Goal: Task Accomplishment & Management: Manage account settings

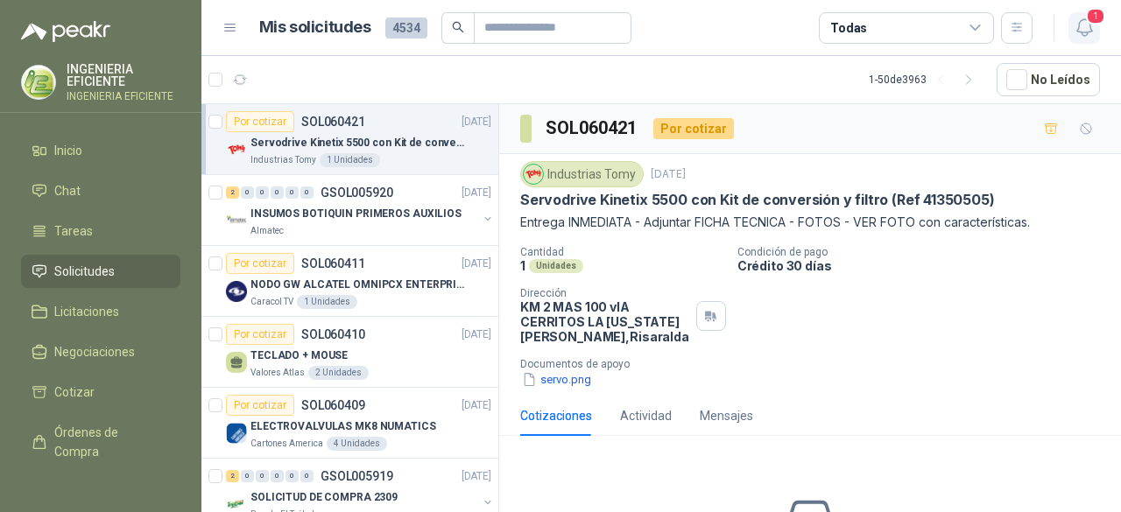
click at [1092, 15] on span "1" at bounding box center [1095, 16] width 19 height 17
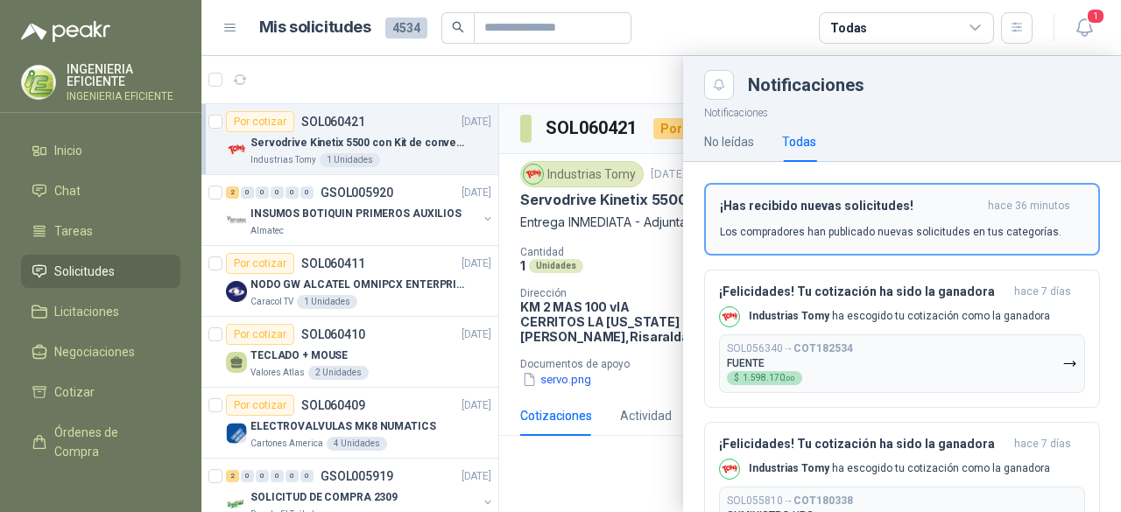
click at [881, 226] on p "Los compradores han publicado nuevas solicitudes en tus categorías." at bounding box center [891, 232] width 342 height 16
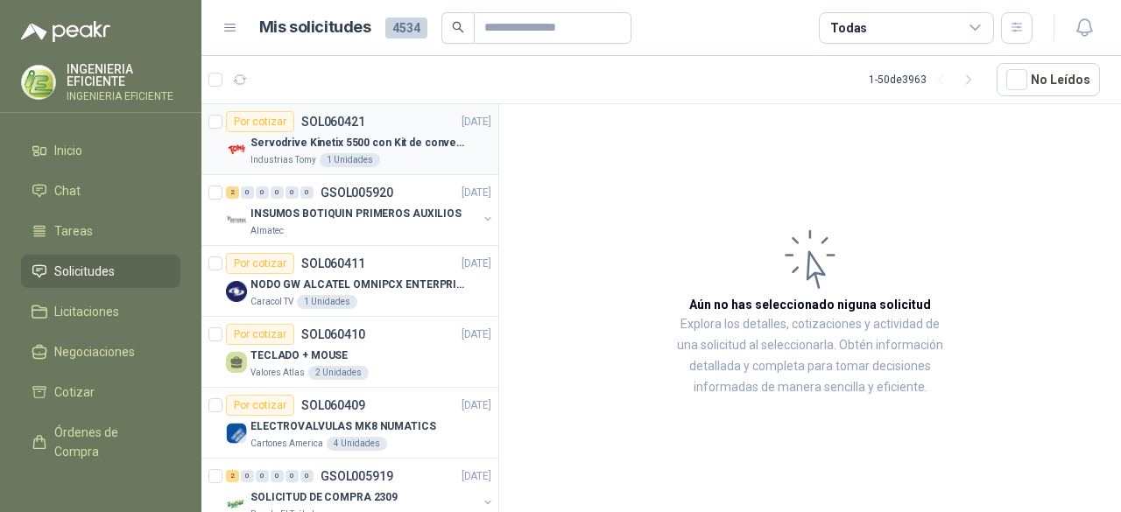
click at [423, 156] on div "Industrias Tomy 1 Unidades" at bounding box center [371, 160] width 241 height 14
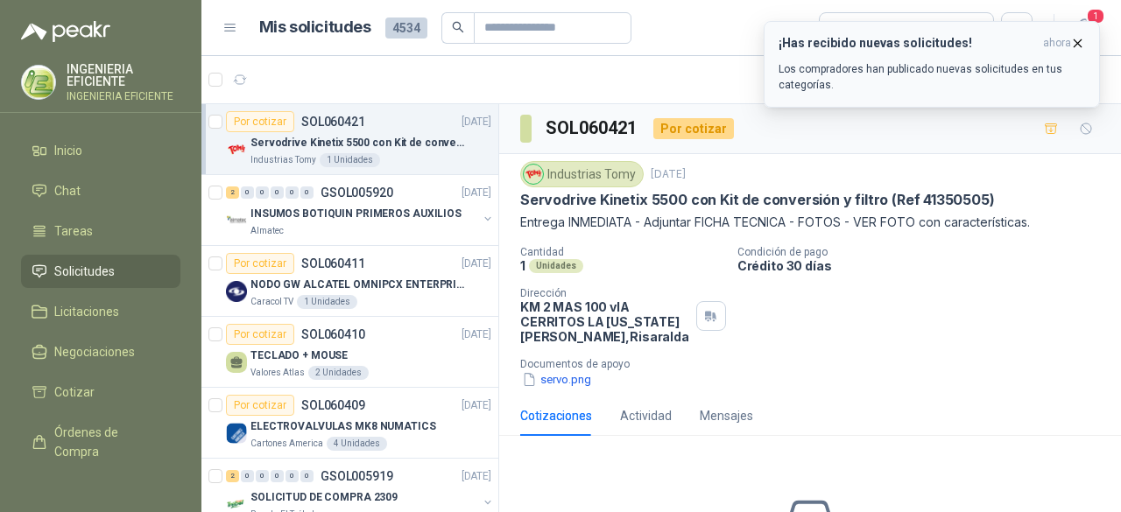
click at [902, 78] on p "Los compradores han publicado nuevas solicitudes en tus categorías." at bounding box center [932, 77] width 307 height 32
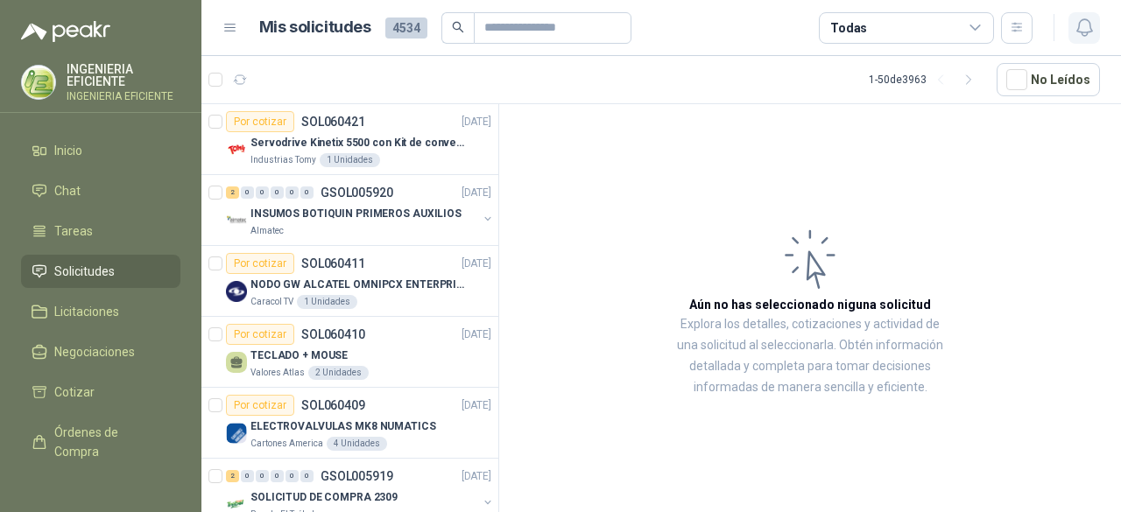
click at [1086, 28] on icon "button" at bounding box center [1085, 28] width 22 height 22
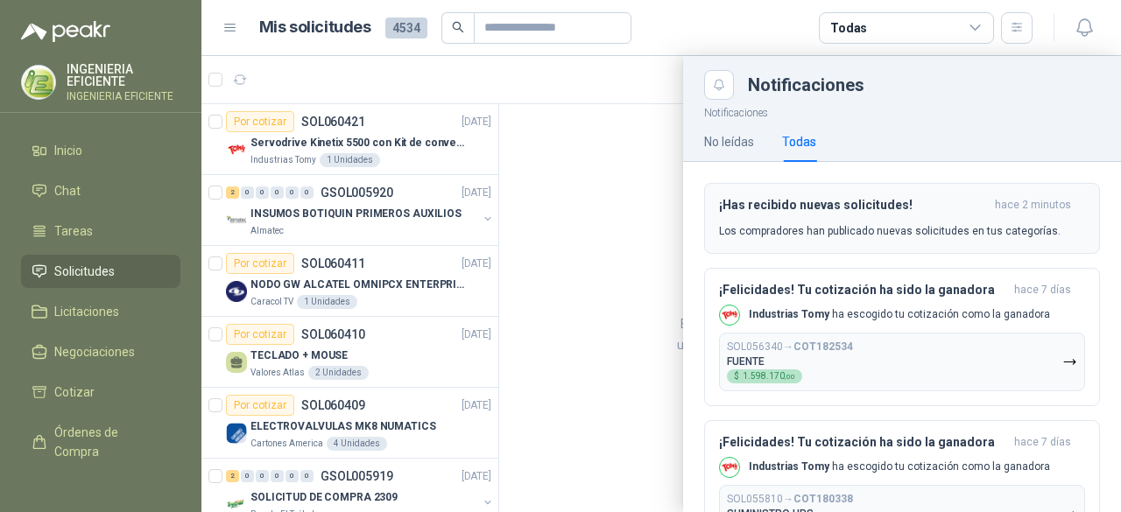
click at [848, 200] on h3 "¡Has recibido nuevas solicitudes!" at bounding box center [853, 205] width 269 height 15
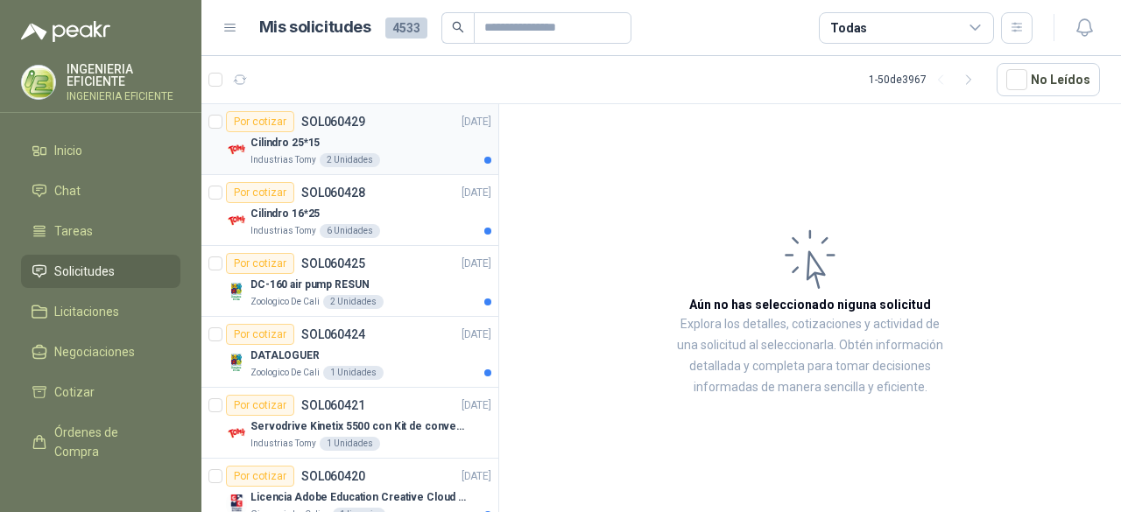
click at [413, 167] on article "Por cotizar SOL060429 [DATE] Cilindro 25*15 Industrias Tomy 2 Unidades" at bounding box center [349, 139] width 297 height 71
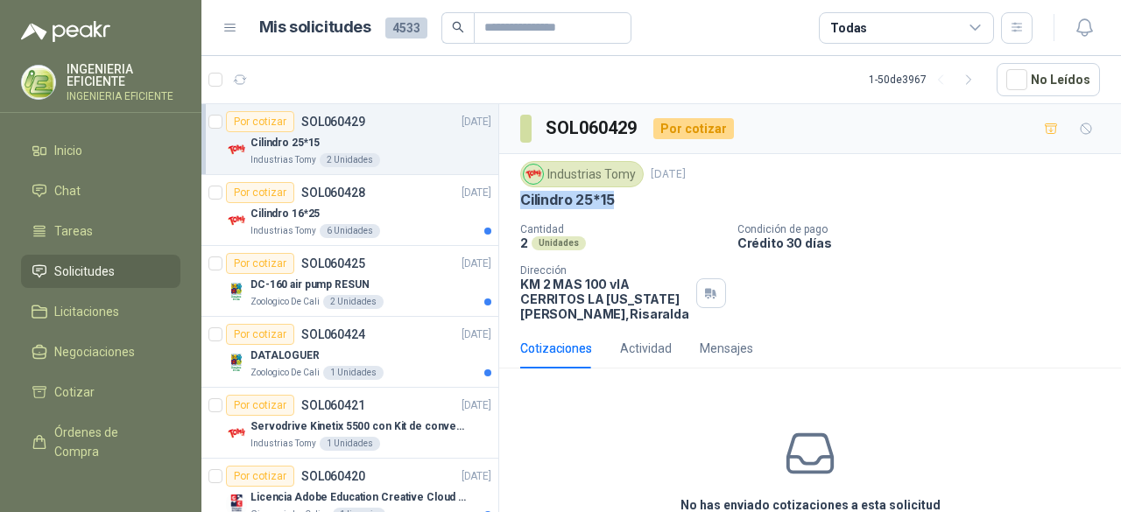
drag, startPoint x: 522, startPoint y: 199, endPoint x: 643, endPoint y: 201, distance: 120.9
click at [643, 201] on div "Cilindro 25*15" at bounding box center [810, 200] width 580 height 18
copy p "Cilindro 25*15"
click at [362, 221] on div "Cilindro 16*25" at bounding box center [371, 213] width 241 height 21
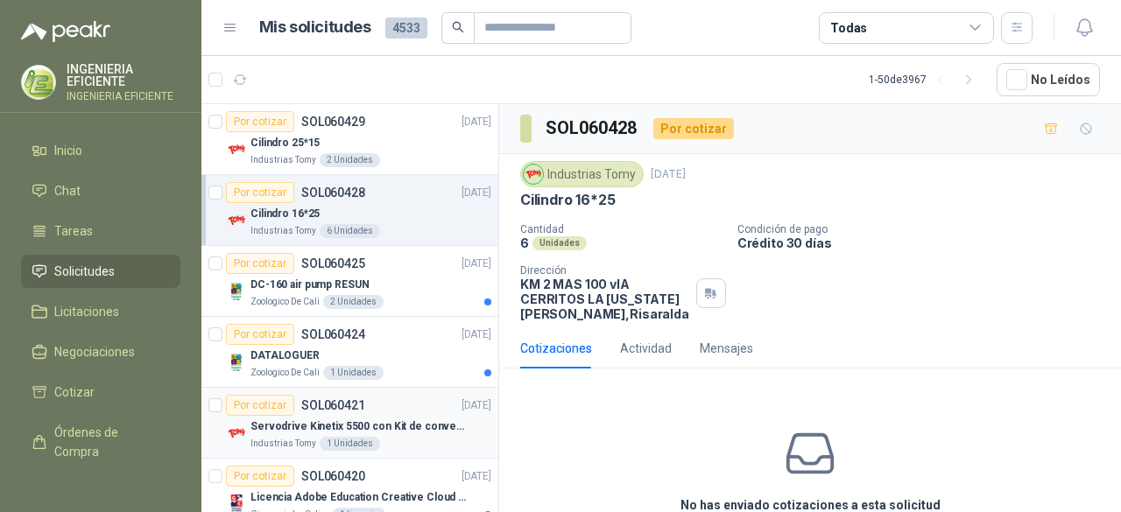
drag, startPoint x: 395, startPoint y: 409, endPoint x: 399, endPoint y: 401, distance: 9.0
click at [396, 409] on div "Por cotizar SOL060421 [DATE]" at bounding box center [358, 405] width 265 height 21
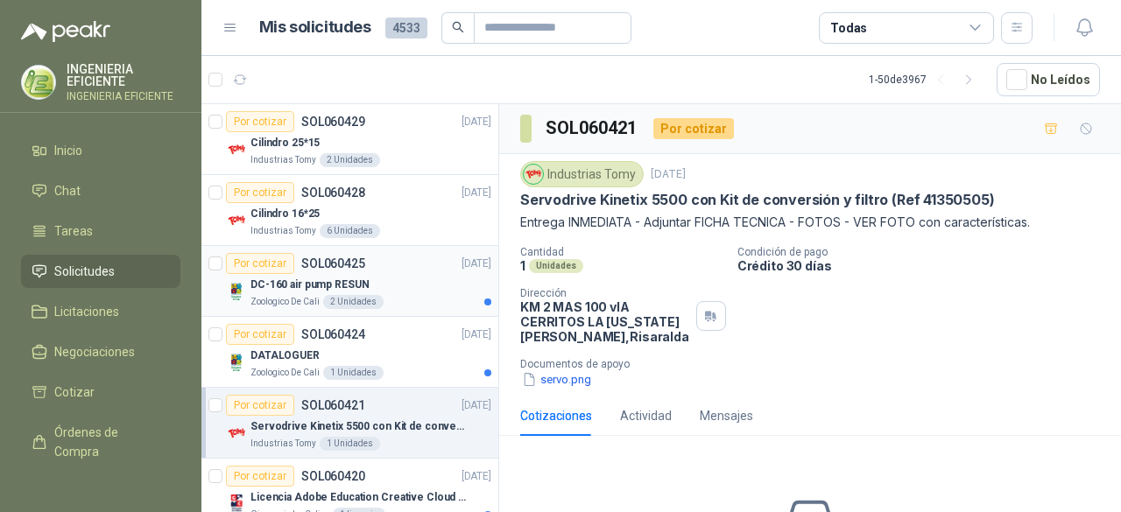
click at [414, 296] on div "Zoologico De Cali 2 Unidades" at bounding box center [371, 302] width 241 height 14
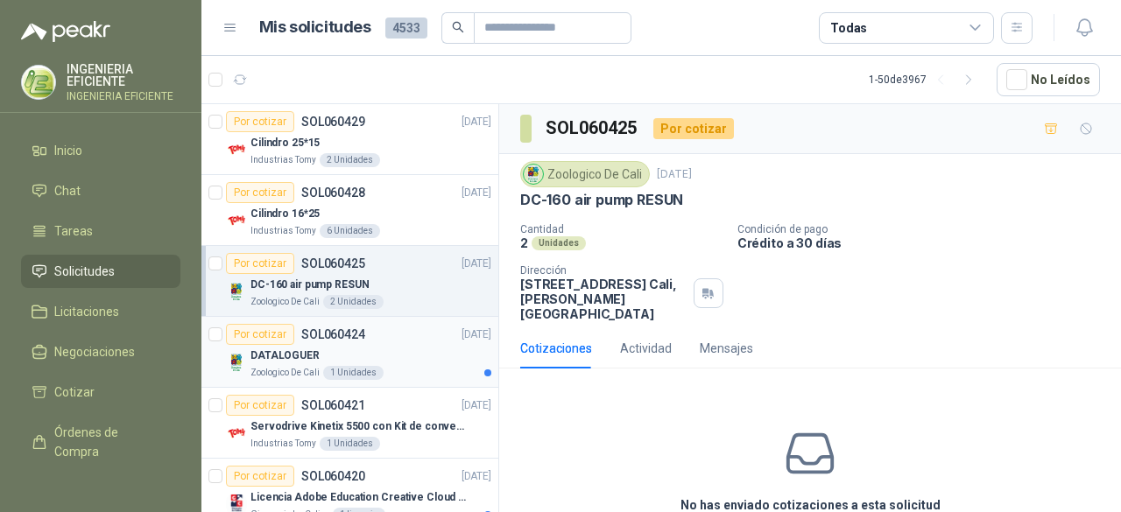
click at [406, 345] on div "DATALOGUER" at bounding box center [371, 355] width 241 height 21
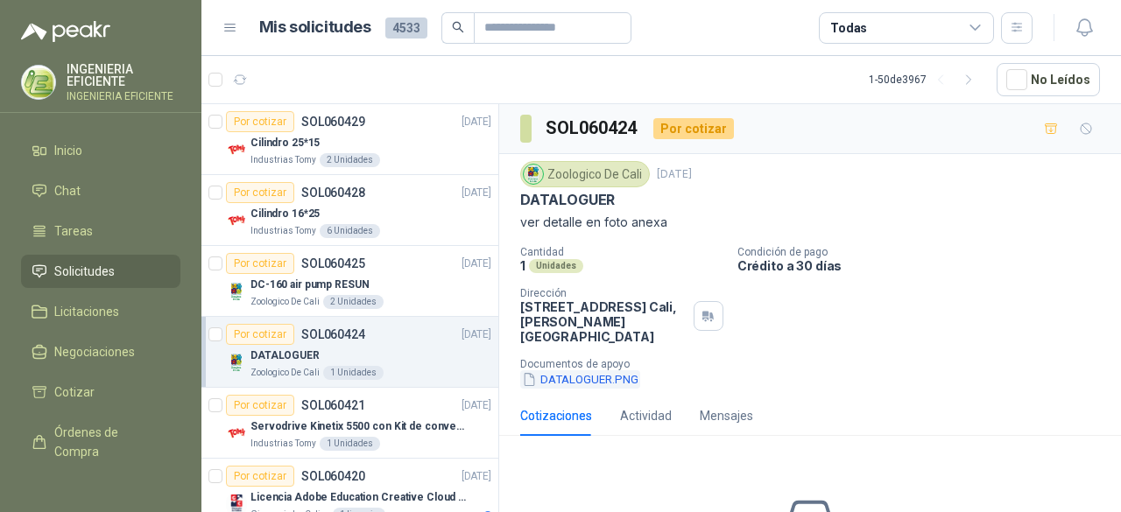
click at [570, 376] on button "DATALOGUER.PNG" at bounding box center [580, 380] width 120 height 18
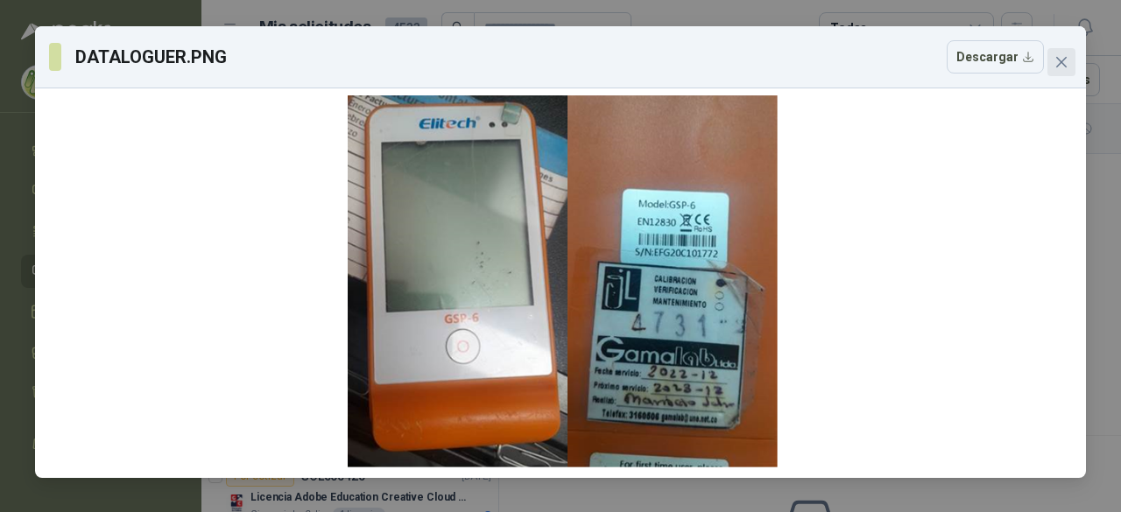
click at [1058, 57] on icon "close" at bounding box center [1062, 62] width 14 height 14
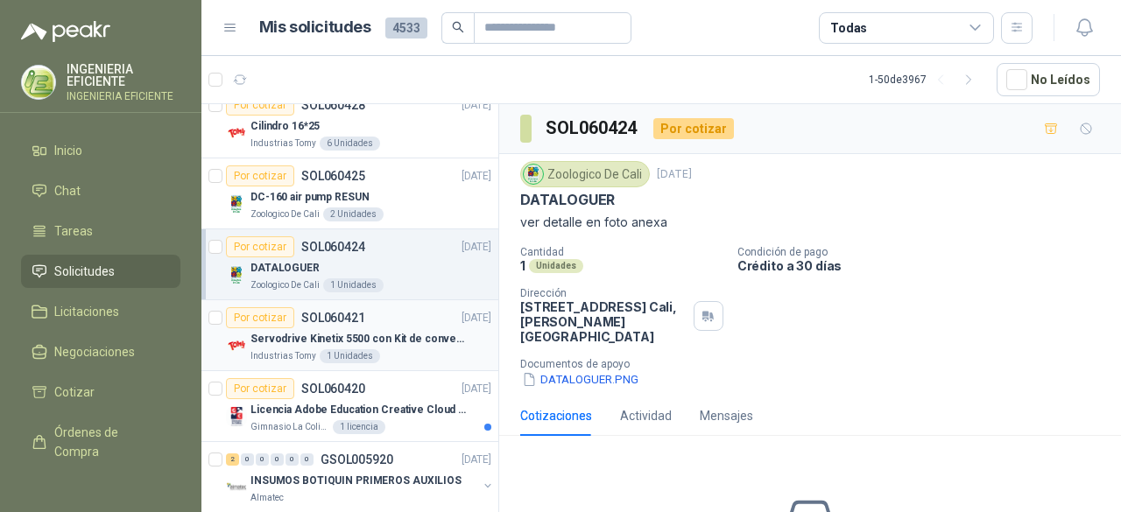
scroll to position [175, 0]
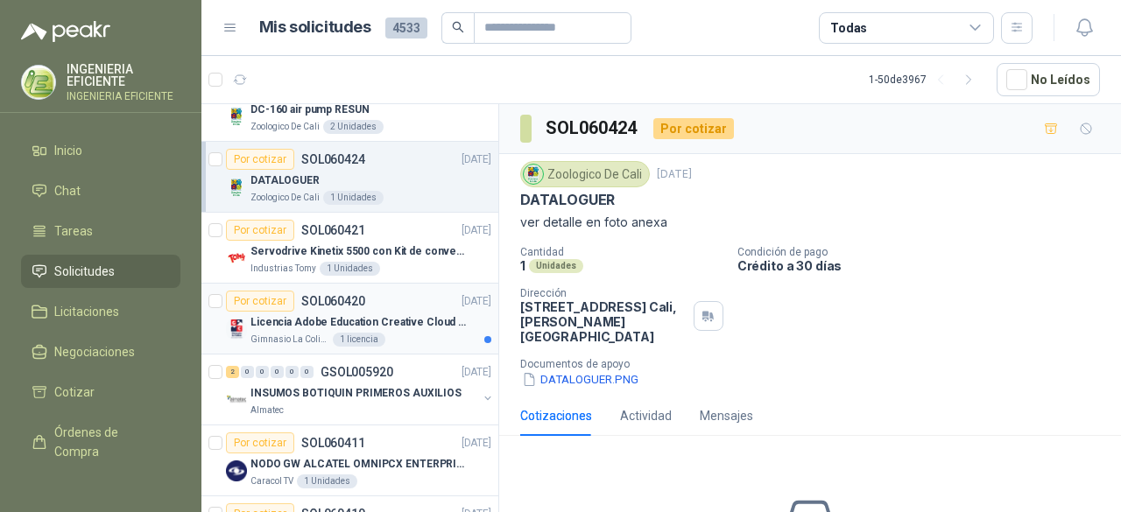
click at [433, 320] on p "Licencia Adobe Education Creative Cloud for enterprise license lab and classroom" at bounding box center [360, 322] width 218 height 17
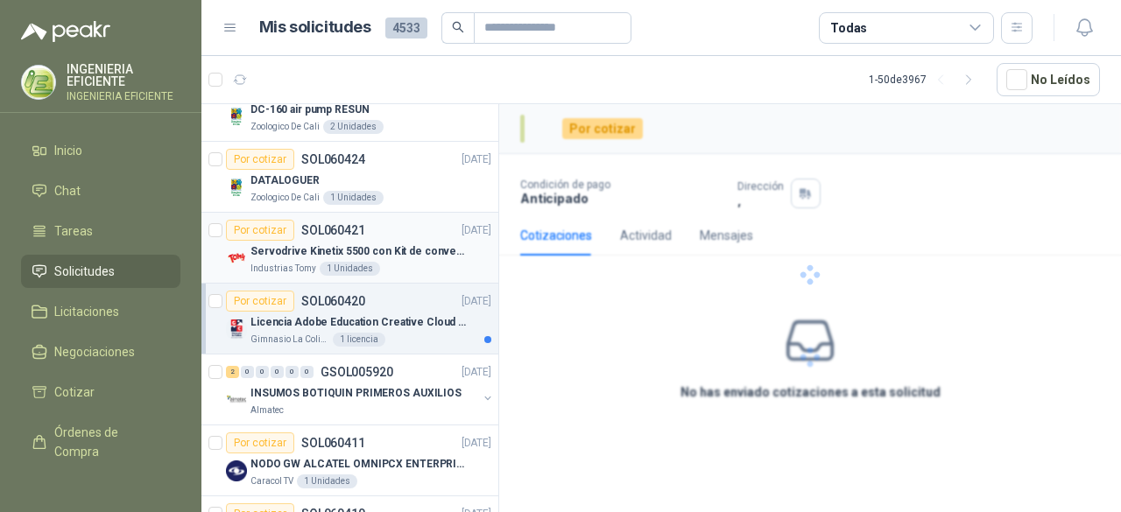
click at [424, 255] on p "Servodrive Kinetix 5500 con Kit de conversión y filtro (Ref 41350505)" at bounding box center [360, 252] width 218 height 17
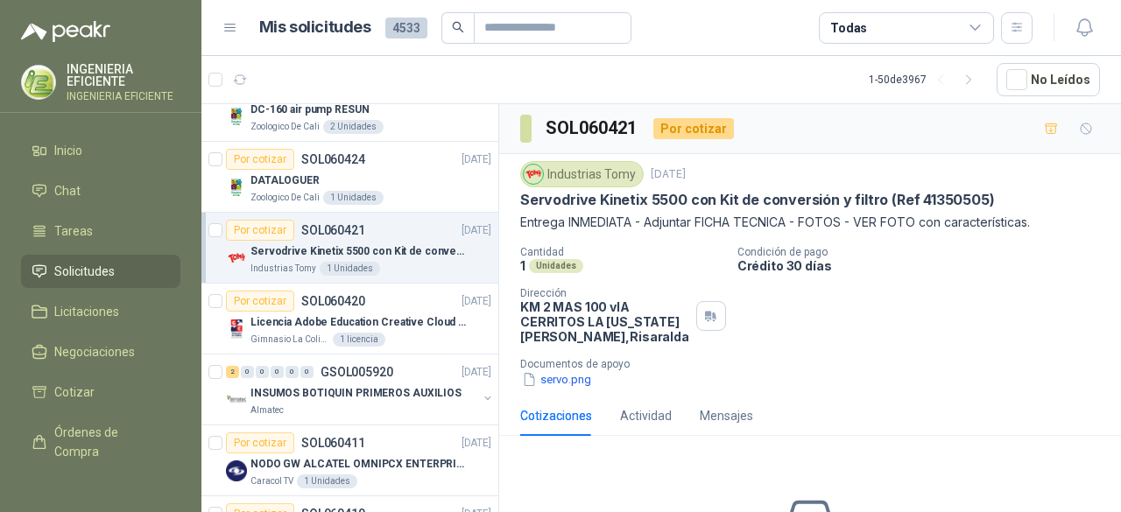
click at [565, 381] on button "servo.png" at bounding box center [556, 380] width 73 height 18
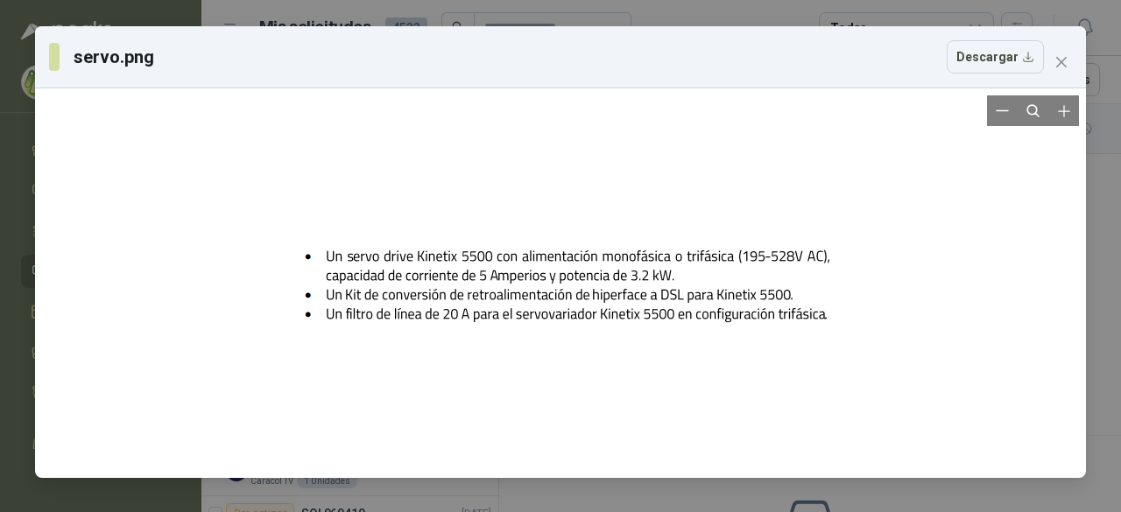
drag, startPoint x: 442, startPoint y: 285, endPoint x: 1011, endPoint y: 190, distance: 577.2
click at [1011, 190] on div at bounding box center [560, 283] width 1037 height 376
click at [1009, 64] on button "Descargar" at bounding box center [995, 56] width 97 height 33
click at [1066, 60] on icon "close" at bounding box center [1062, 62] width 14 height 14
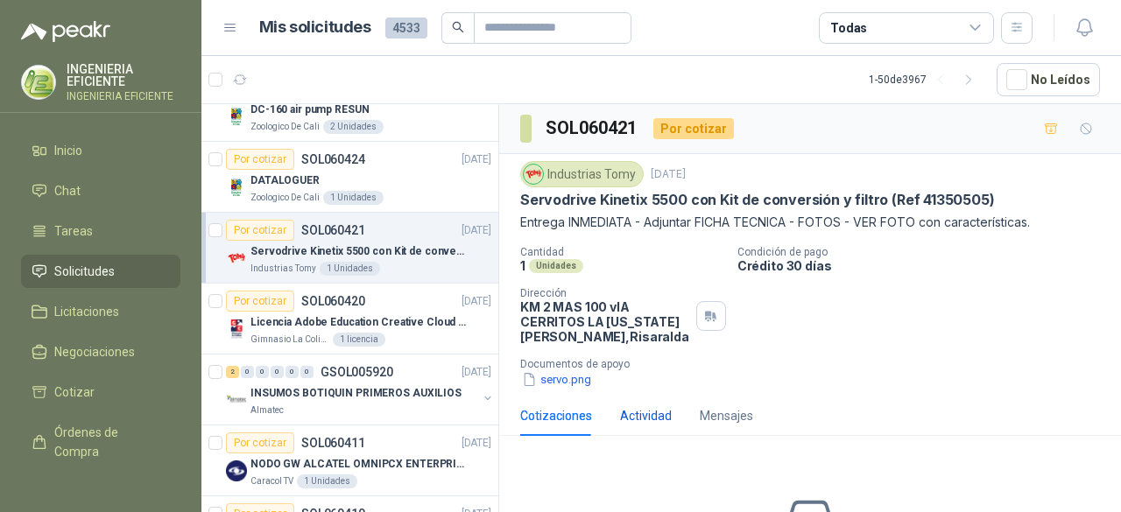
click at [632, 406] on div "Actividad" at bounding box center [646, 415] width 52 height 19
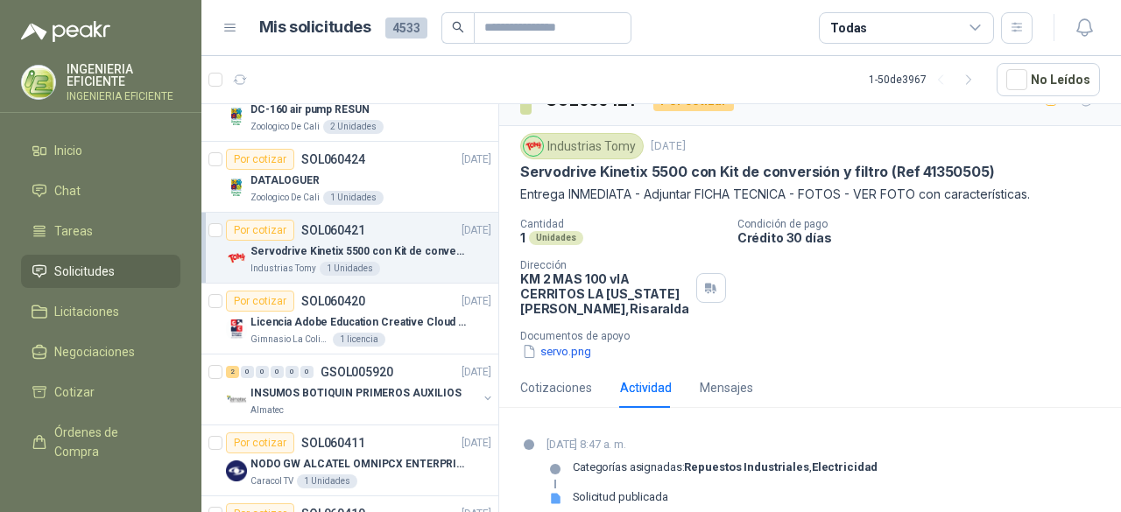
scroll to position [44, 0]
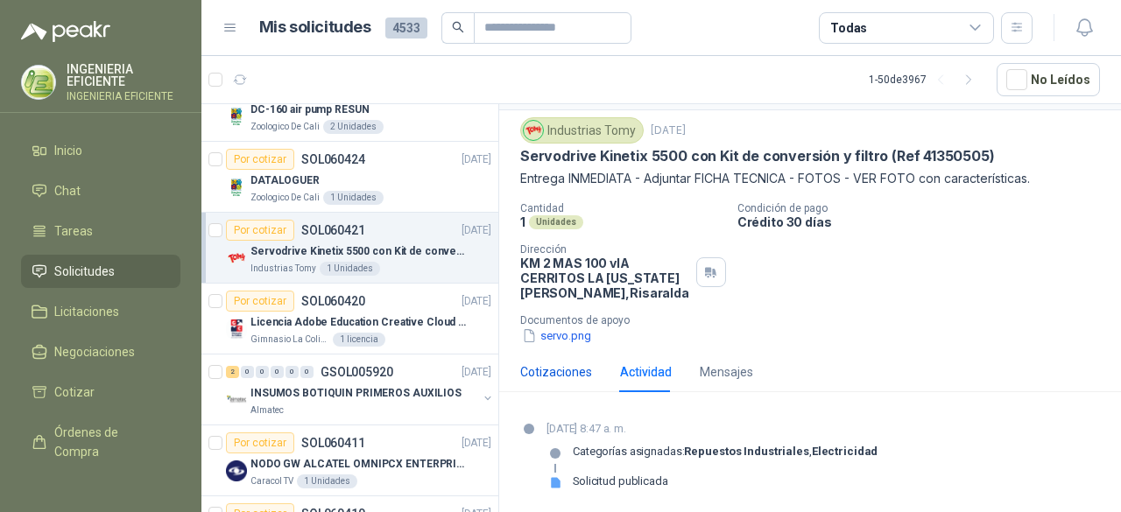
click at [559, 378] on div "Cotizaciones" at bounding box center [556, 372] width 72 height 19
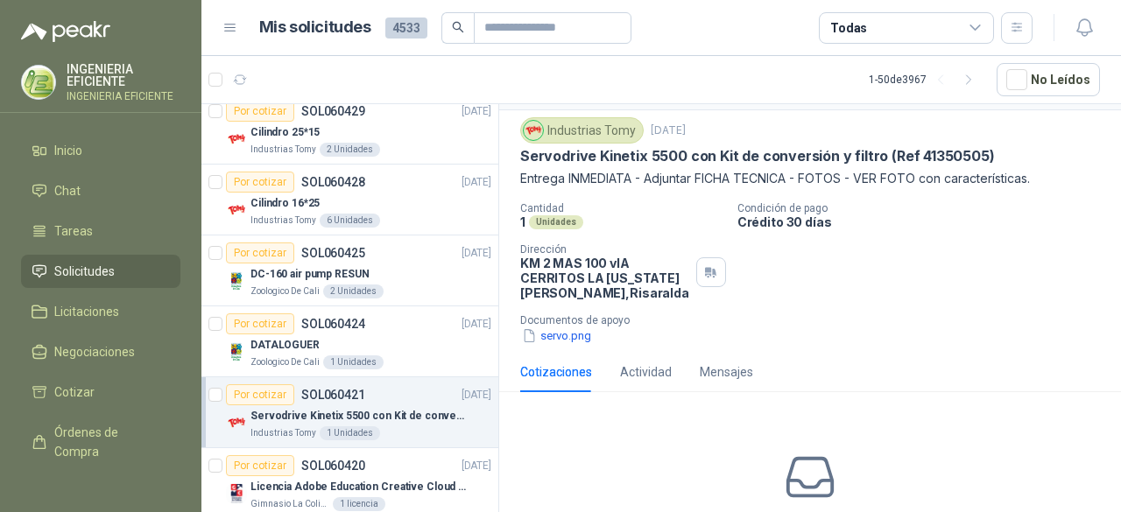
scroll to position [0, 0]
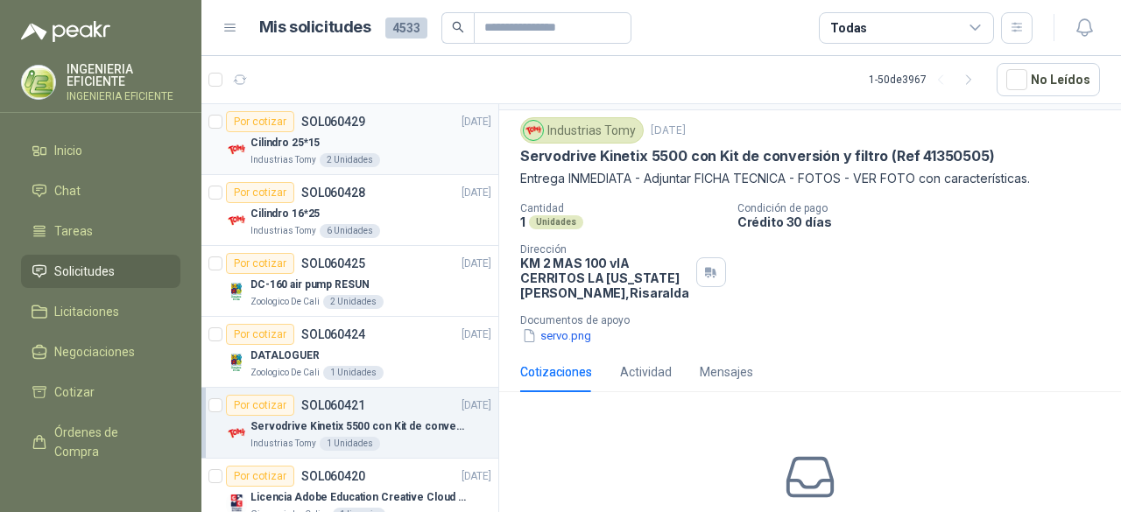
click at [427, 153] on div "Industrias Tomy 2 Unidades" at bounding box center [371, 160] width 241 height 14
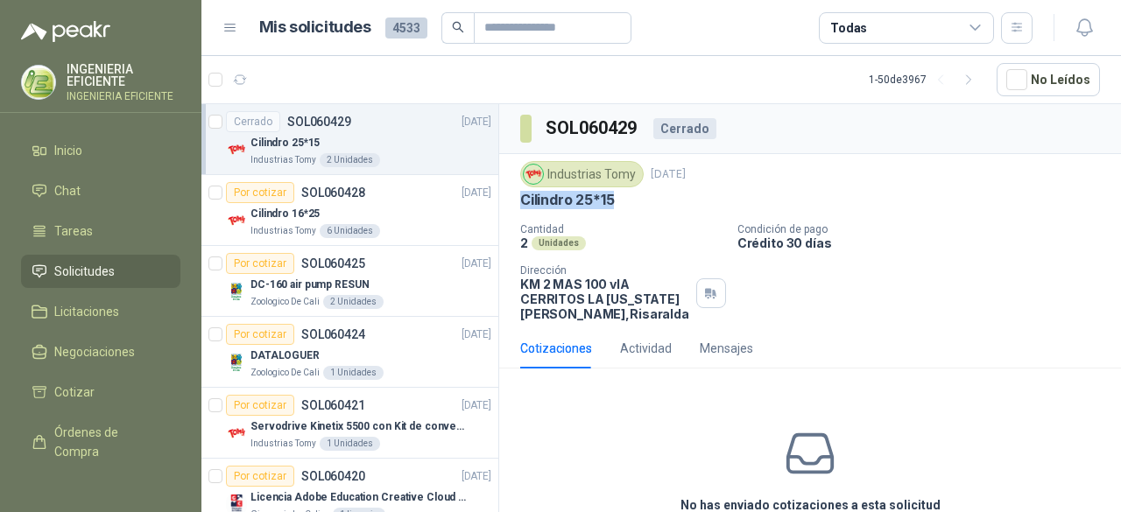
drag, startPoint x: 520, startPoint y: 200, endPoint x: 653, endPoint y: 204, distance: 132.4
click at [653, 204] on div "Cilindro 25*15" at bounding box center [810, 200] width 580 height 18
copy p "Cilindro 25*15"
click at [394, 224] on div "Industrias Tomy 6 Unidades" at bounding box center [371, 231] width 241 height 14
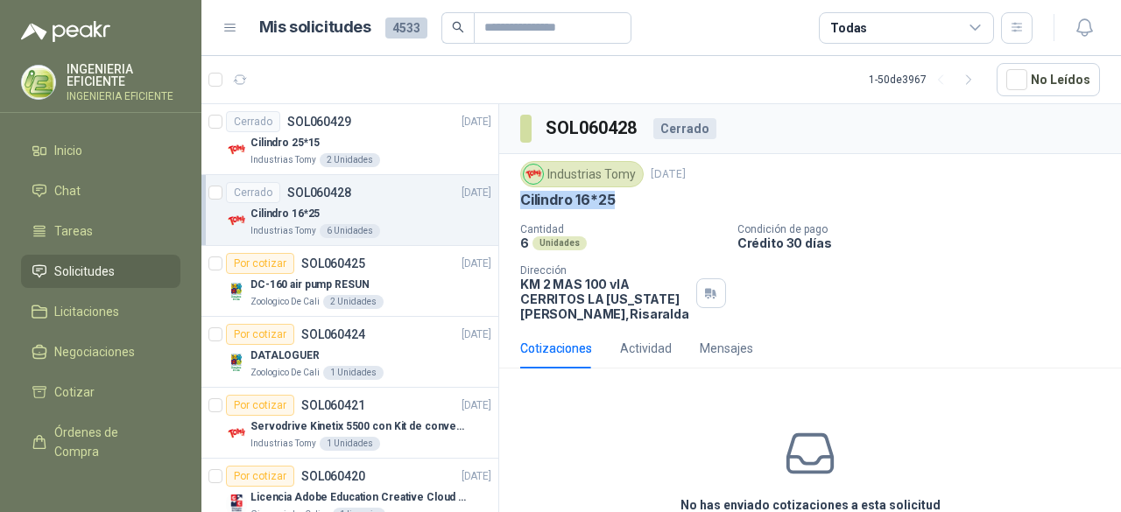
drag, startPoint x: 544, startPoint y: 197, endPoint x: 656, endPoint y: 190, distance: 112.3
click at [656, 191] on div "Cilindro 16*25" at bounding box center [810, 200] width 580 height 18
copy p "Cilindro 16*25"
click at [515, 21] on input "text" at bounding box center [545, 28] width 123 height 30
type input "****"
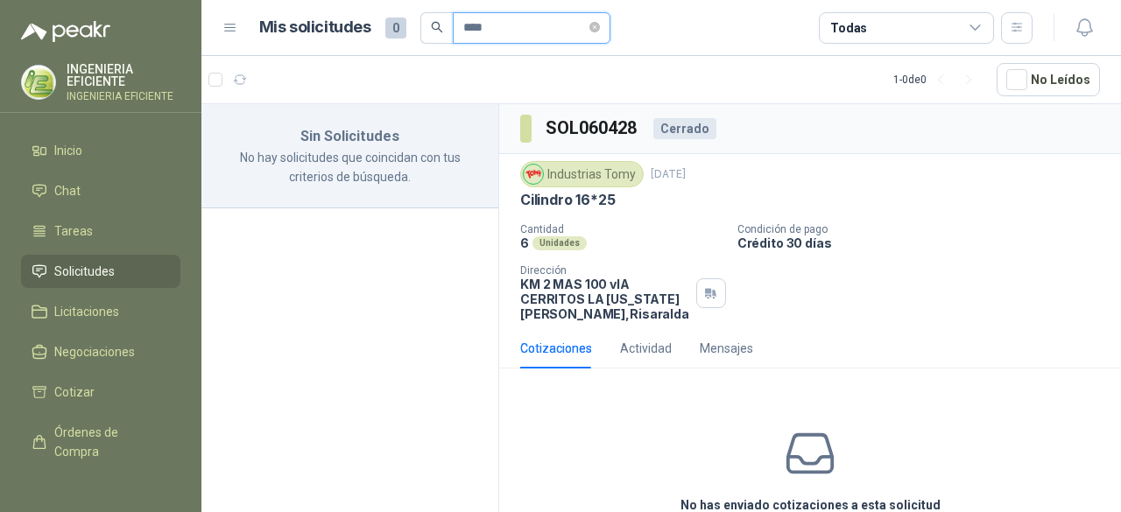
drag, startPoint x: 500, startPoint y: 28, endPoint x: 455, endPoint y: 29, distance: 45.6
click at [455, 29] on span "****" at bounding box center [532, 28] width 158 height 32
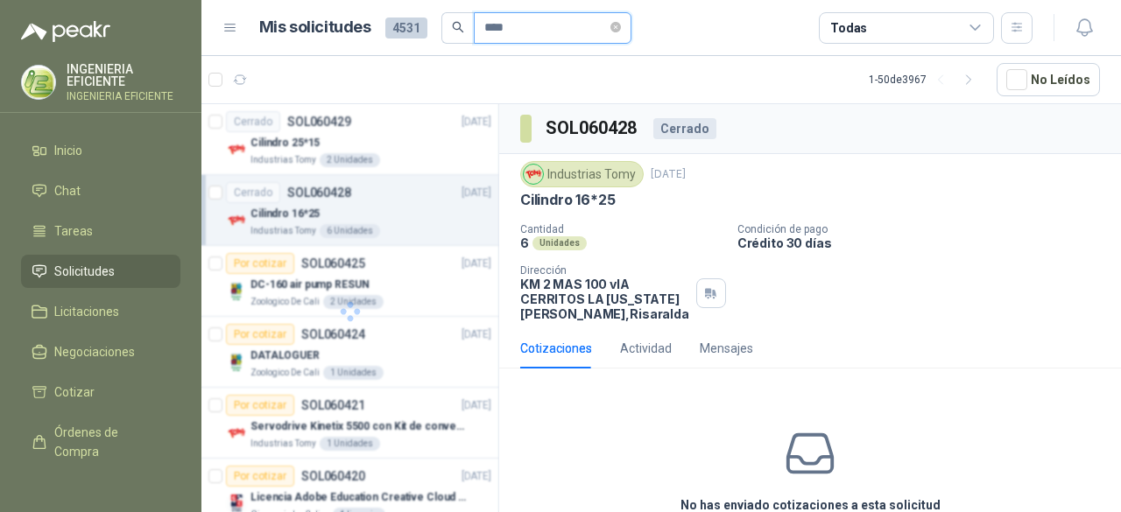
type input "****"
click at [449, 12] on span at bounding box center [458, 28] width 32 height 32
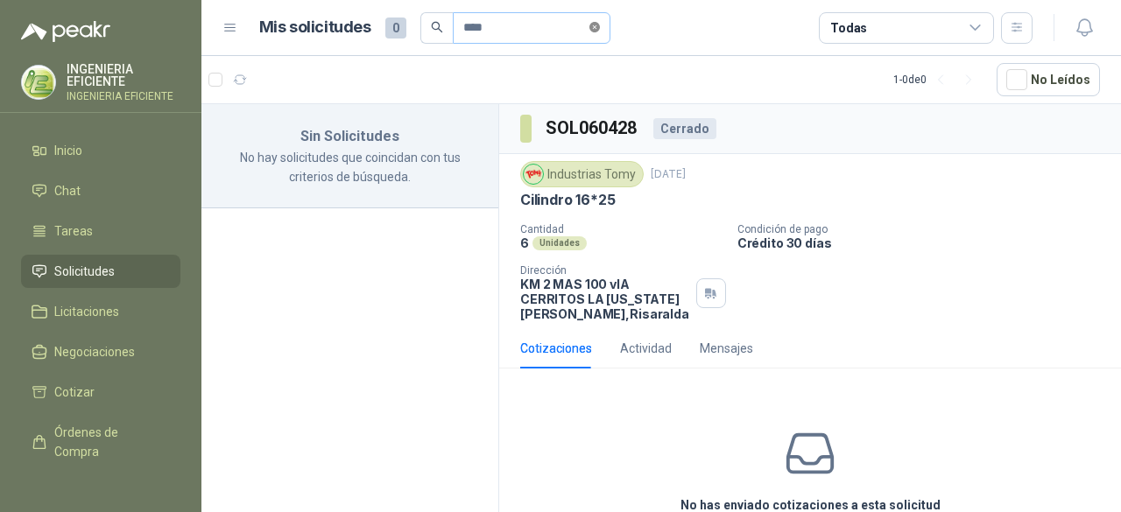
click at [600, 31] on icon "close-circle" at bounding box center [595, 27] width 11 height 11
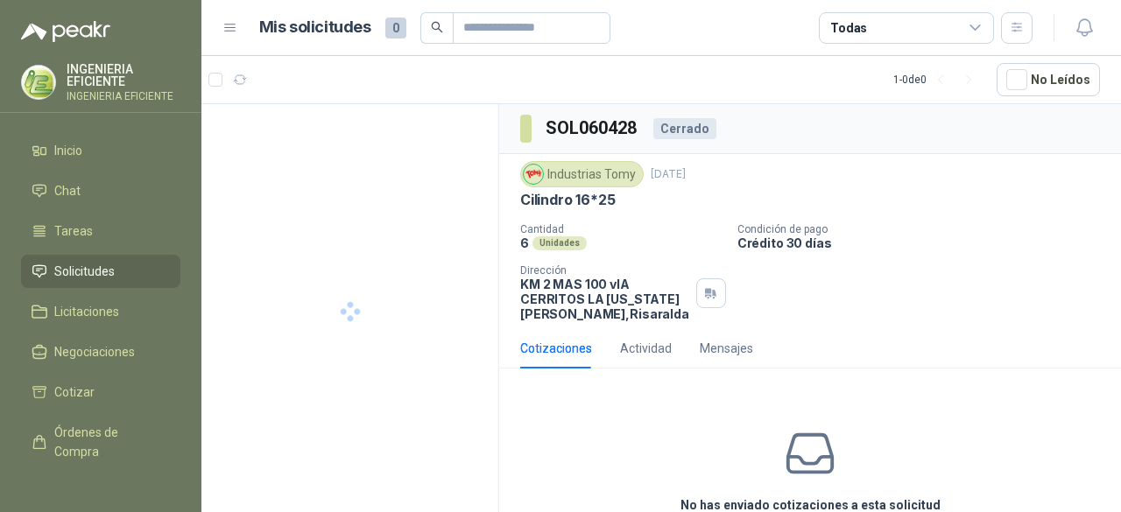
click at [927, 39] on div "Todas" at bounding box center [906, 28] width 175 height 32
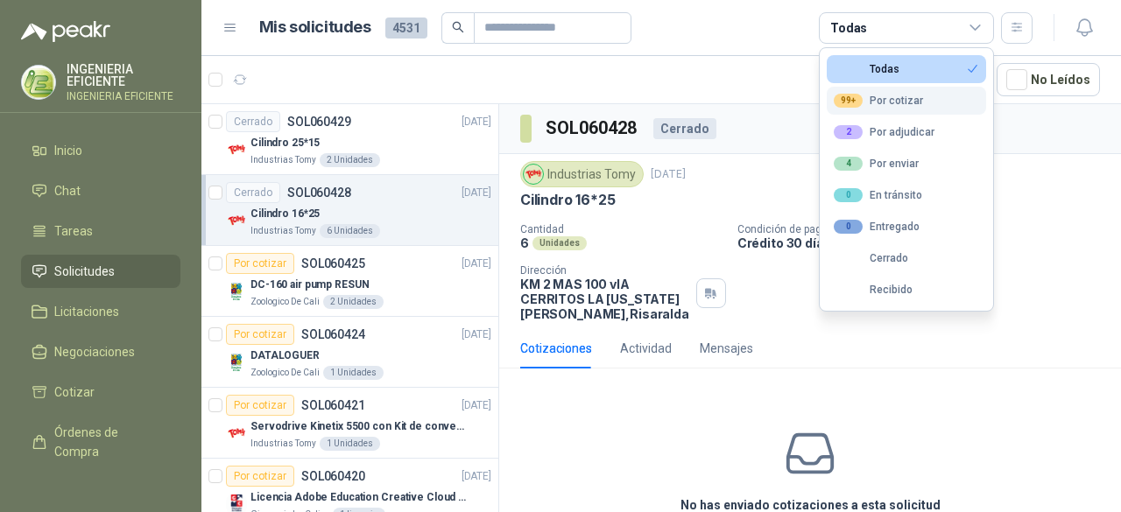
click at [969, 94] on button "99+ Por cotizar" at bounding box center [906, 101] width 159 height 28
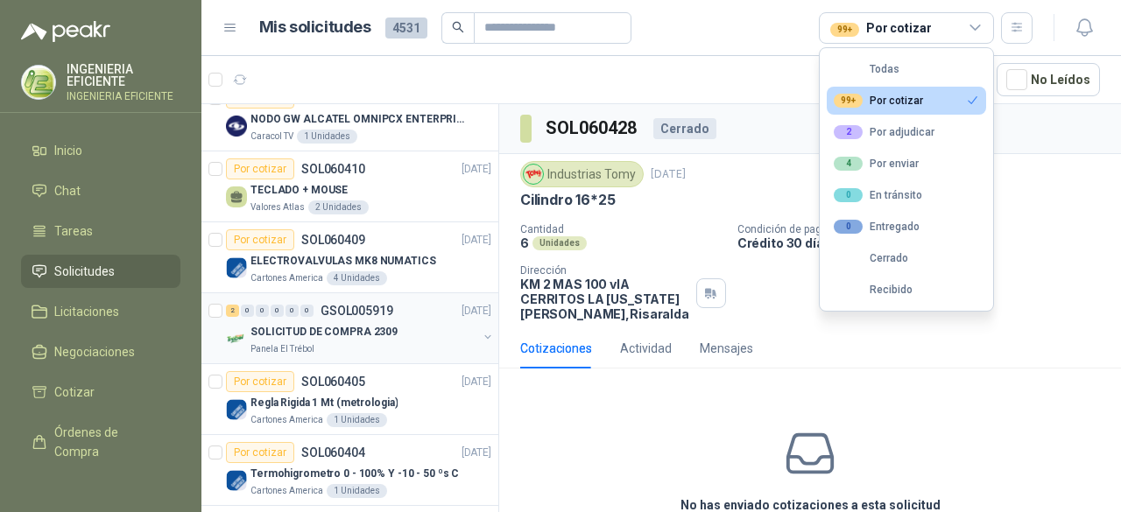
scroll to position [526, 0]
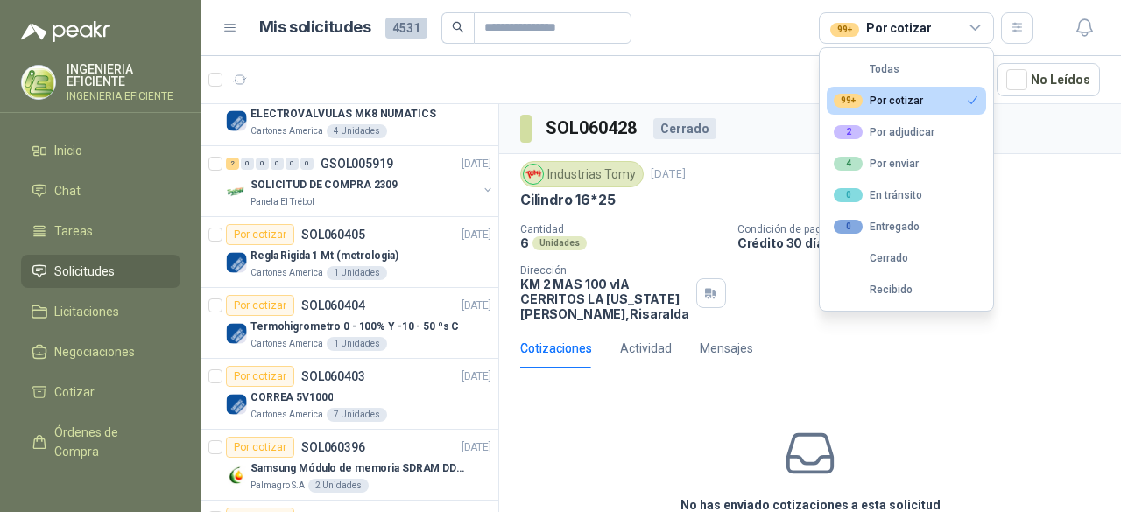
click at [561, 50] on header "Mis solicitudes 4531 99+ Por cotizar" at bounding box center [661, 28] width 920 height 56
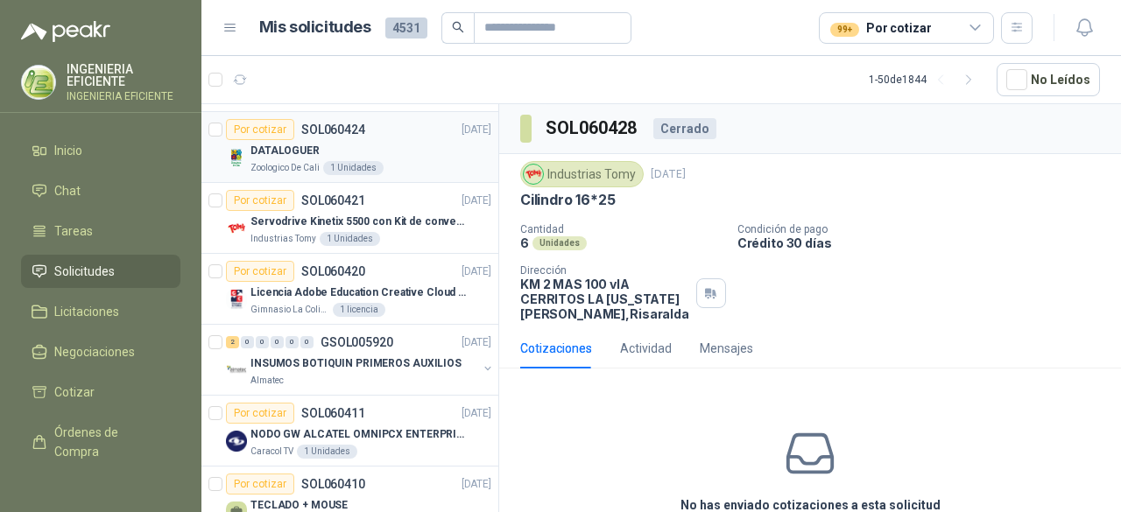
scroll to position [0, 0]
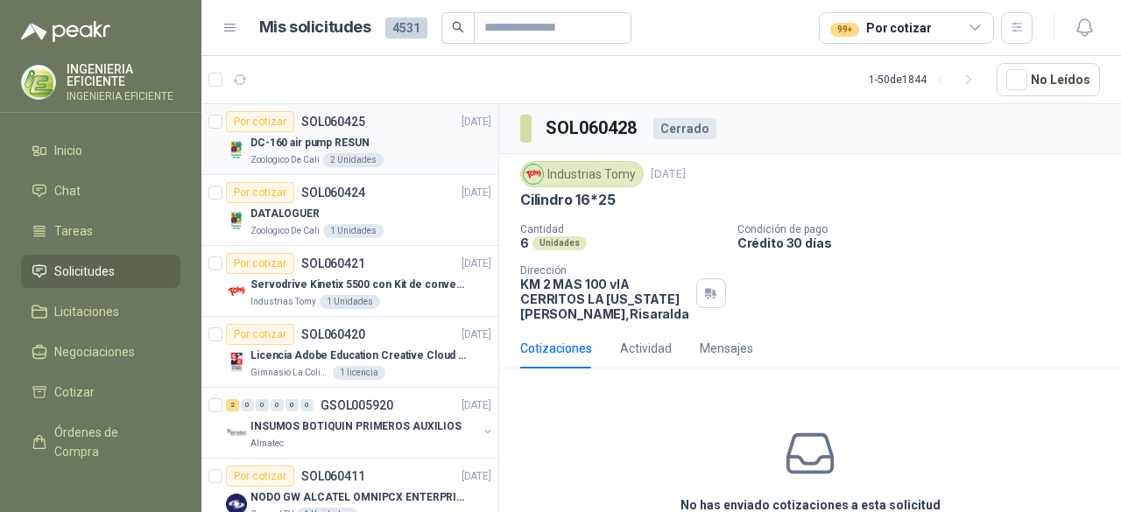
click at [409, 131] on div "Por cotizar SOL060425 [DATE]" at bounding box center [358, 121] width 265 height 21
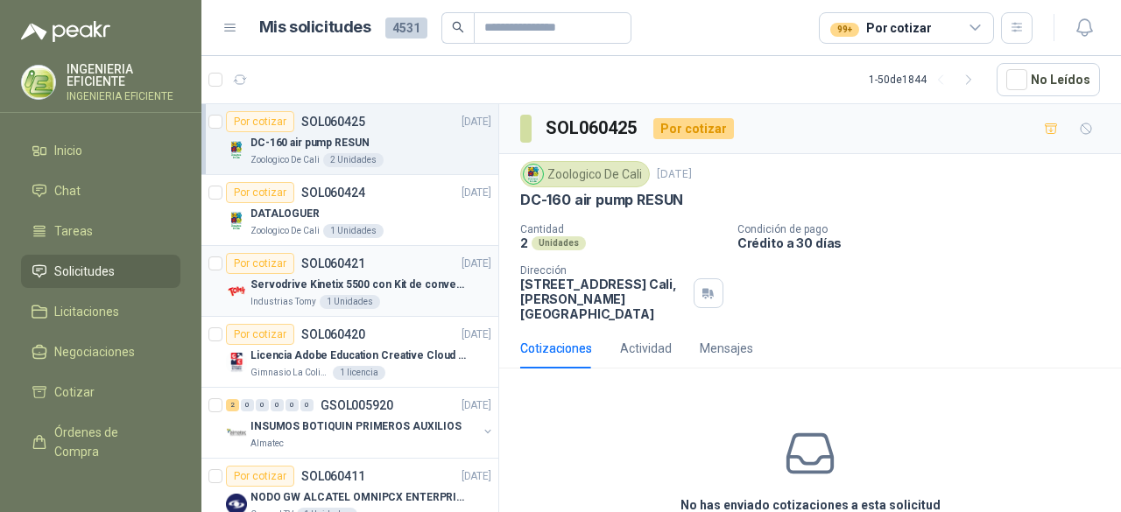
click at [419, 280] on p "Servodrive Kinetix 5500 con Kit de conversión y filtro (Ref 41350505)" at bounding box center [360, 285] width 218 height 17
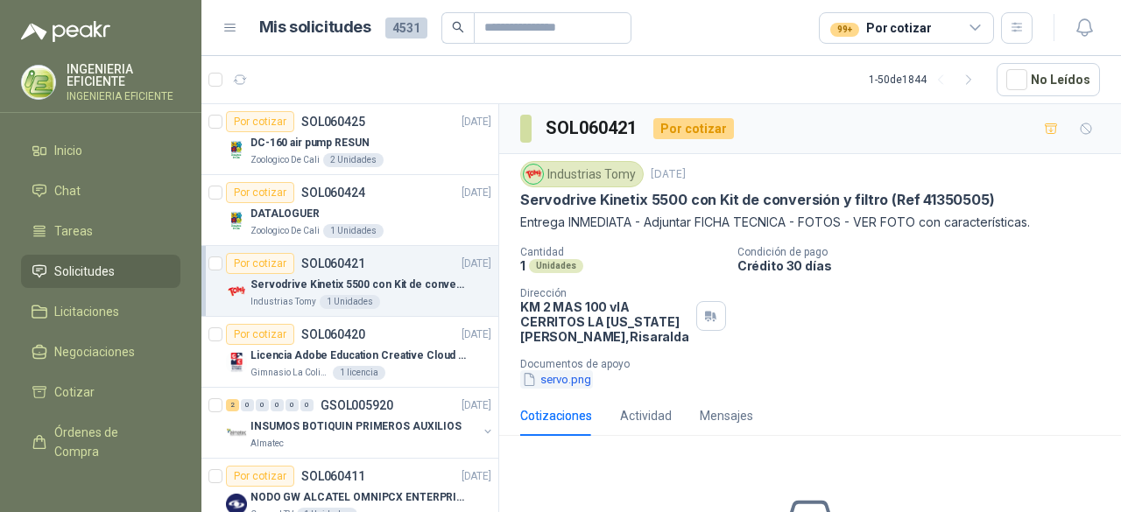
click at [583, 381] on button "servo.png" at bounding box center [556, 380] width 73 height 18
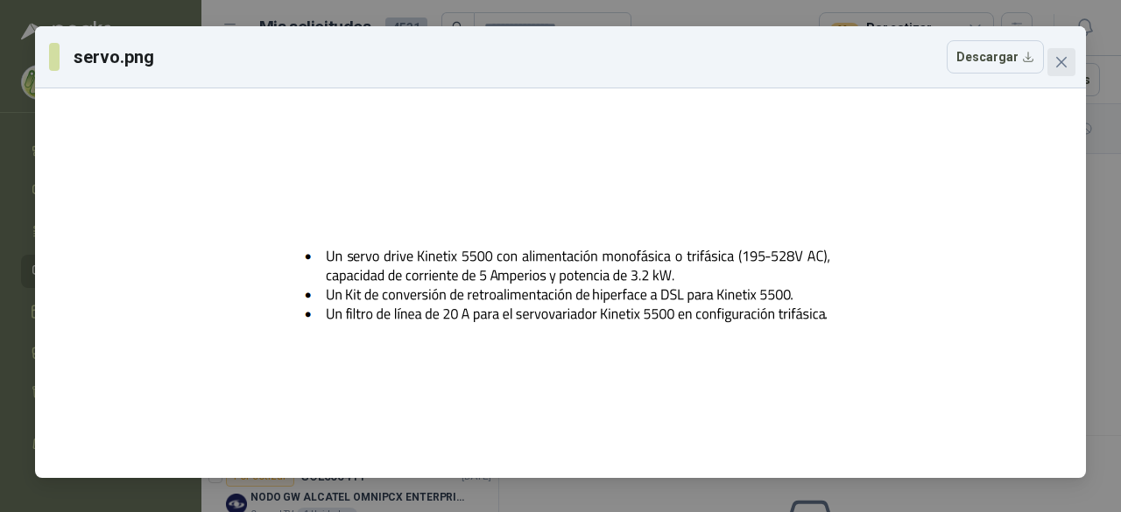
click at [1054, 65] on span "Close" at bounding box center [1062, 62] width 28 height 14
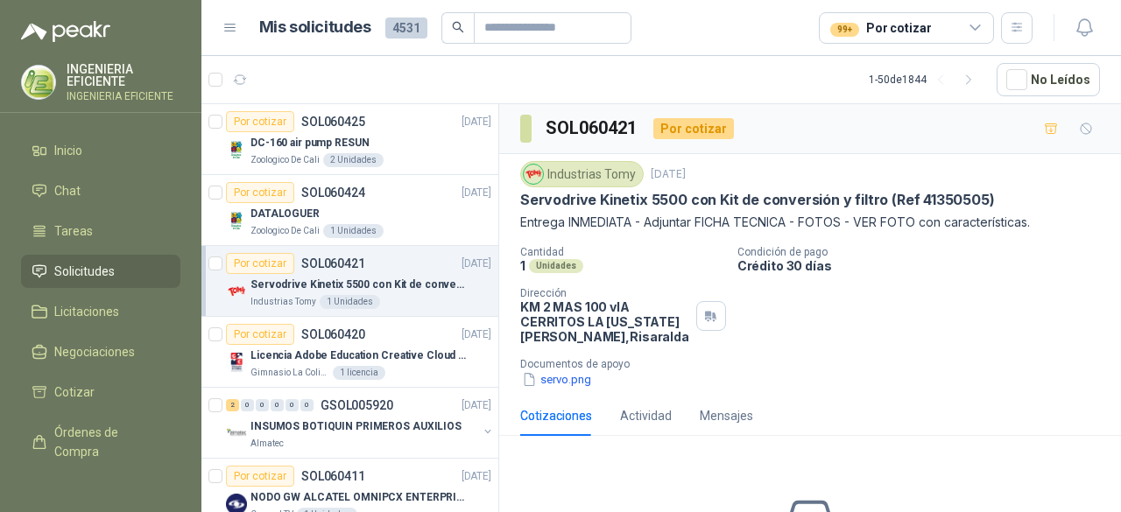
scroll to position [154, 0]
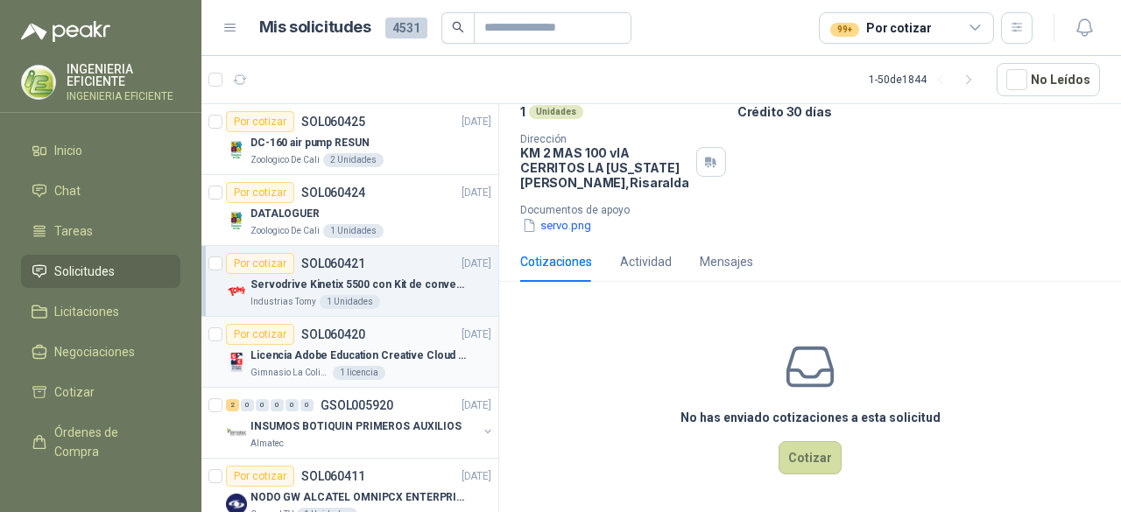
click at [445, 360] on p "Licencia Adobe Education Creative Cloud for enterprise license lab and classroom" at bounding box center [360, 356] width 218 height 17
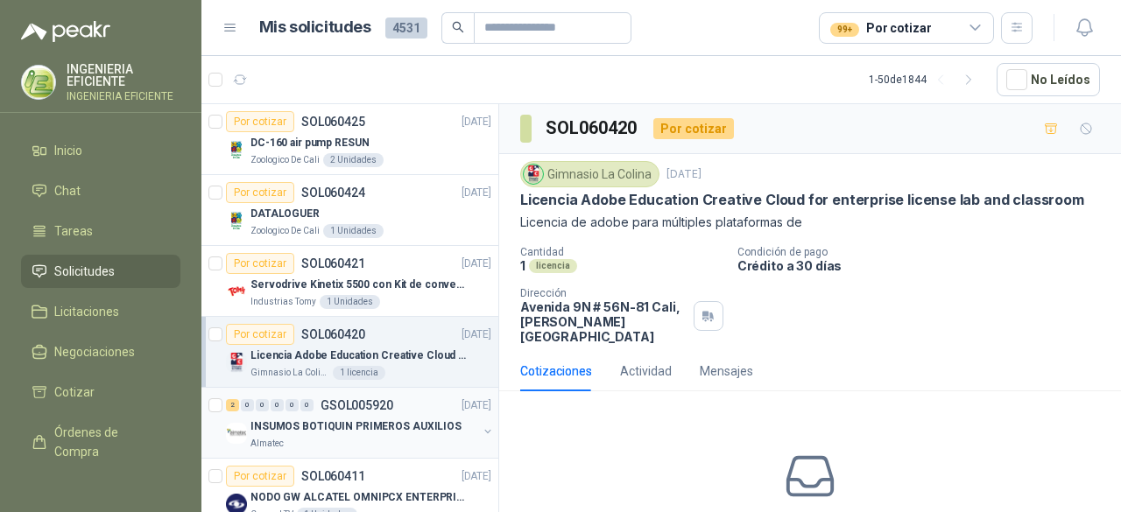
click at [435, 422] on p "INSUMOS BOTIQUIN PRIMEROS AUXILIOS" at bounding box center [356, 427] width 211 height 17
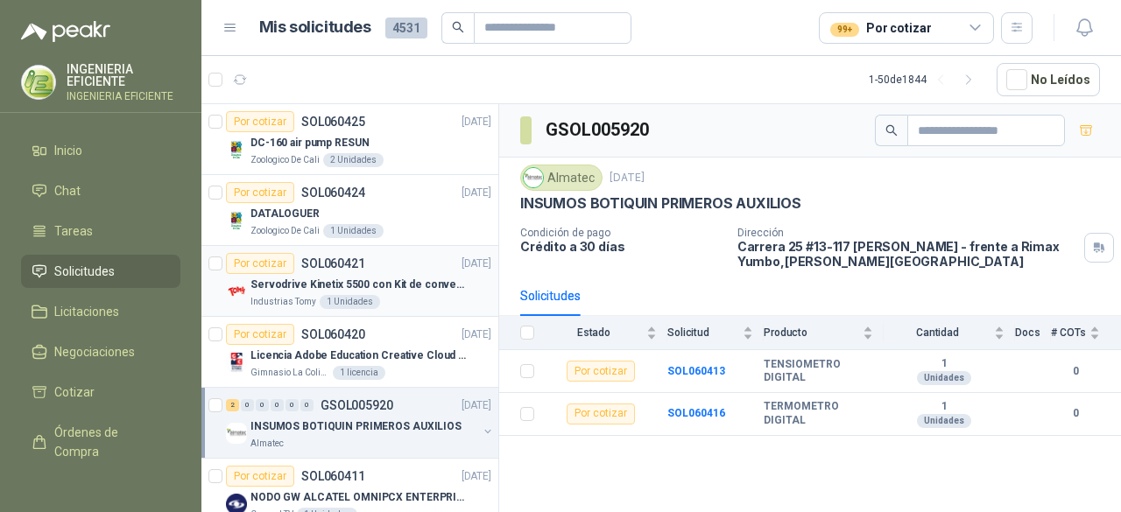
click at [420, 295] on div "Industrias Tomy 1 Unidades" at bounding box center [371, 302] width 241 height 14
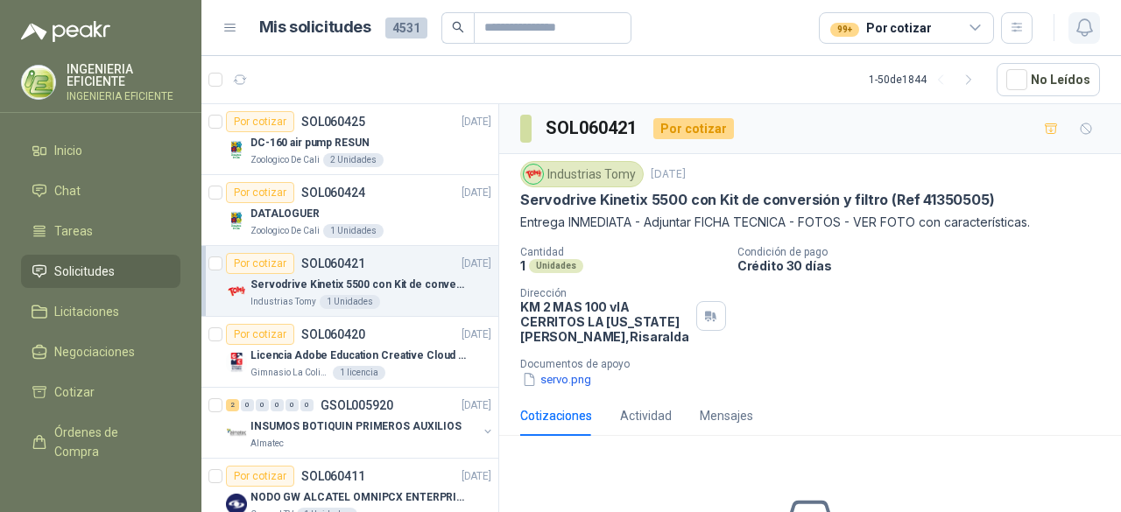
click at [1072, 17] on button "button" at bounding box center [1085, 28] width 32 height 32
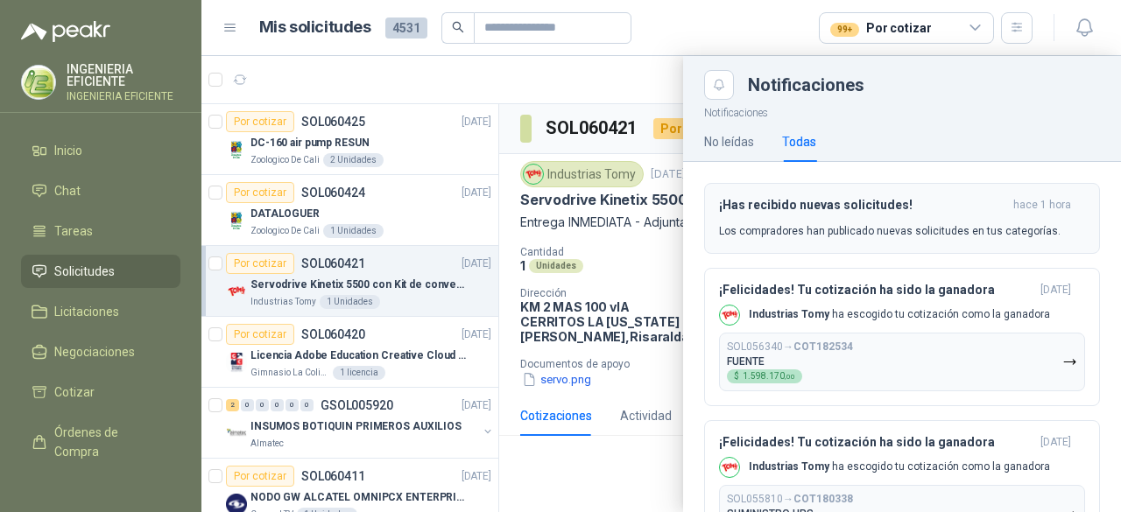
click at [895, 206] on h3 "¡Has recibido nuevas solicitudes!" at bounding box center [862, 205] width 287 height 15
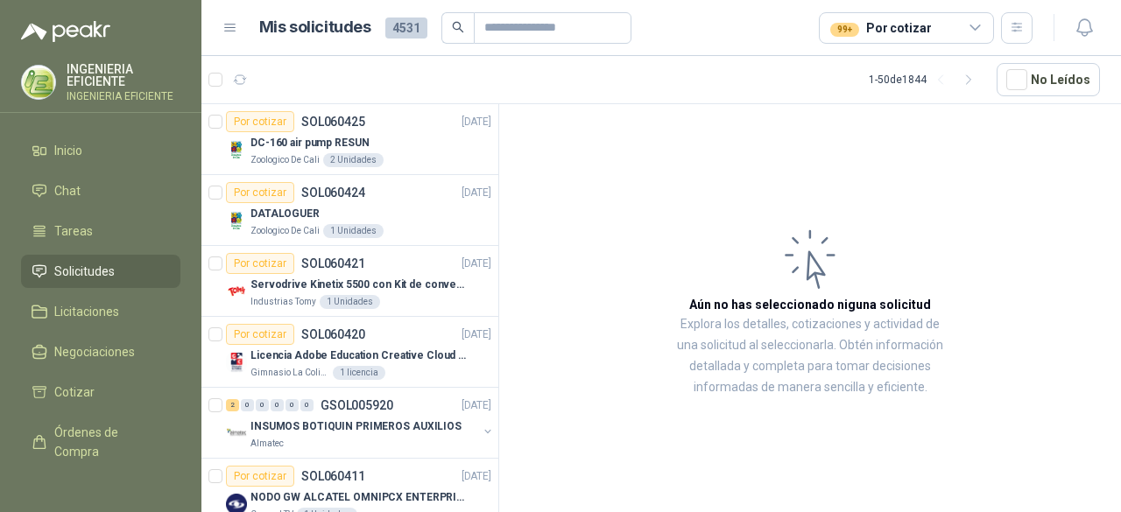
click at [93, 272] on span "Solicitudes" at bounding box center [84, 271] width 60 height 19
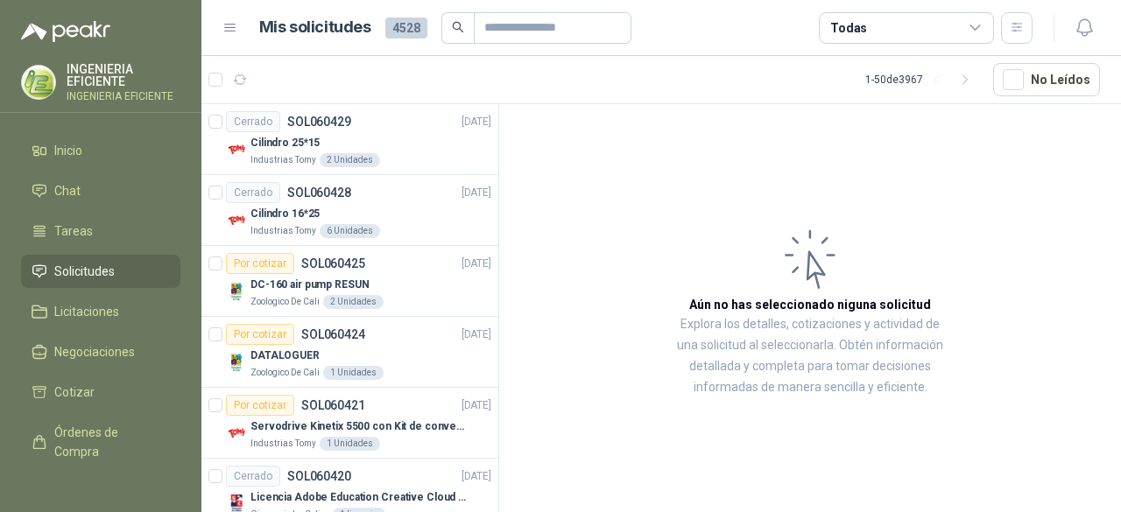
click at [941, 27] on div "Todas" at bounding box center [906, 28] width 175 height 32
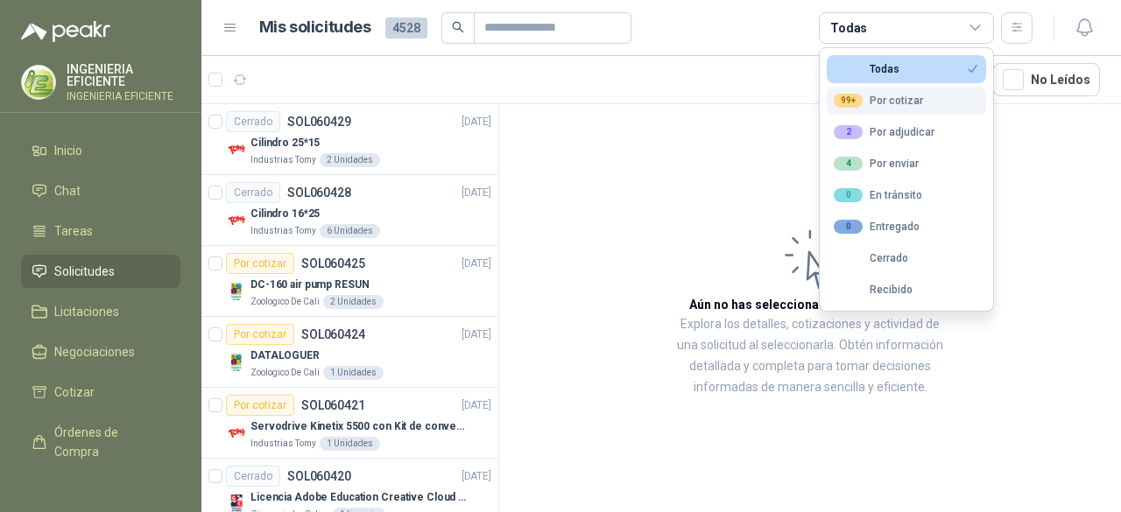
click at [892, 94] on div "99+ Por cotizar" at bounding box center [878, 101] width 89 height 14
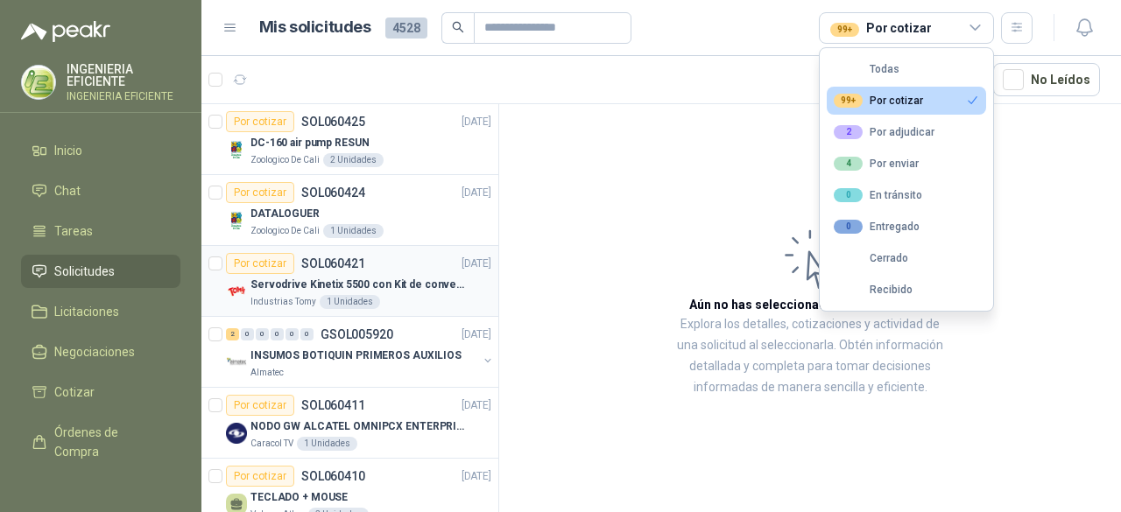
click at [412, 295] on div "Industrias Tomy 1 Unidades" at bounding box center [371, 302] width 241 height 14
